Goal: Task Accomplishment & Management: Manage account settings

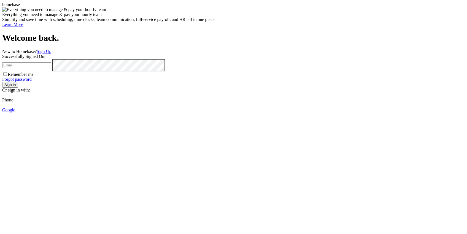
click at [51, 66] on input "email" at bounding box center [26, 65] width 49 height 6
type input "[EMAIL_ADDRESS][DOMAIN_NAME]"
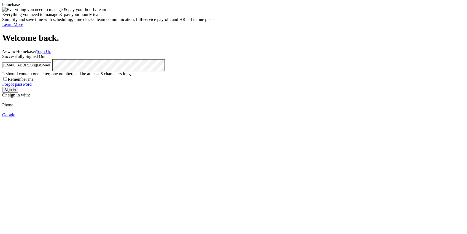
click at [18, 93] on button "Sign In" at bounding box center [10, 90] width 16 height 6
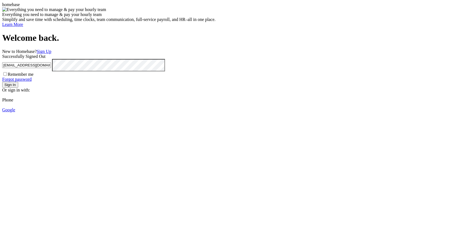
type input "[EMAIL_ADDRESS][DOMAIN_NAME]"
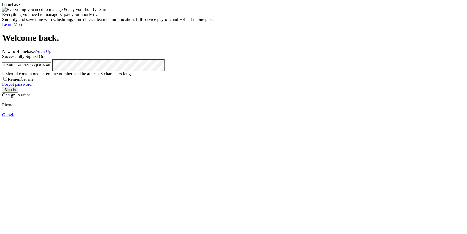
click at [2, 87] on button "Sign In" at bounding box center [10, 90] width 16 height 6
